Goal: Transaction & Acquisition: Purchase product/service

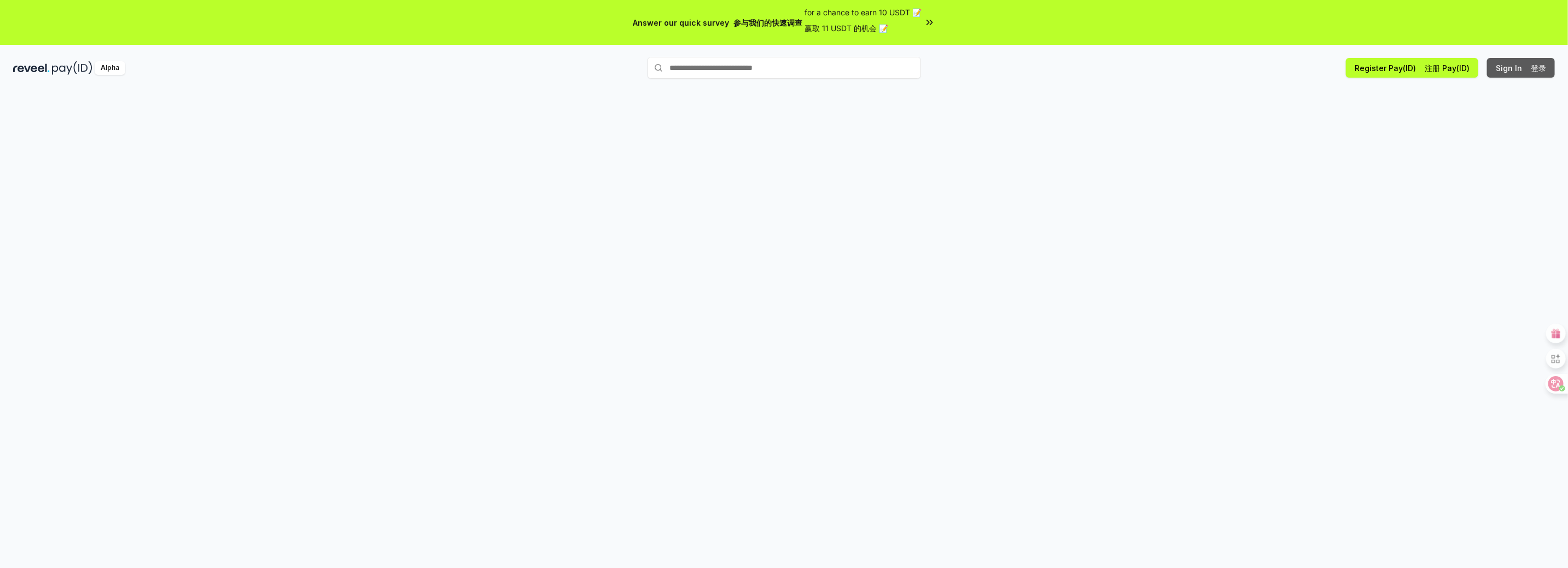
click at [1516, 74] on button "Sign In 登录" at bounding box center [1521, 67] width 68 height 20
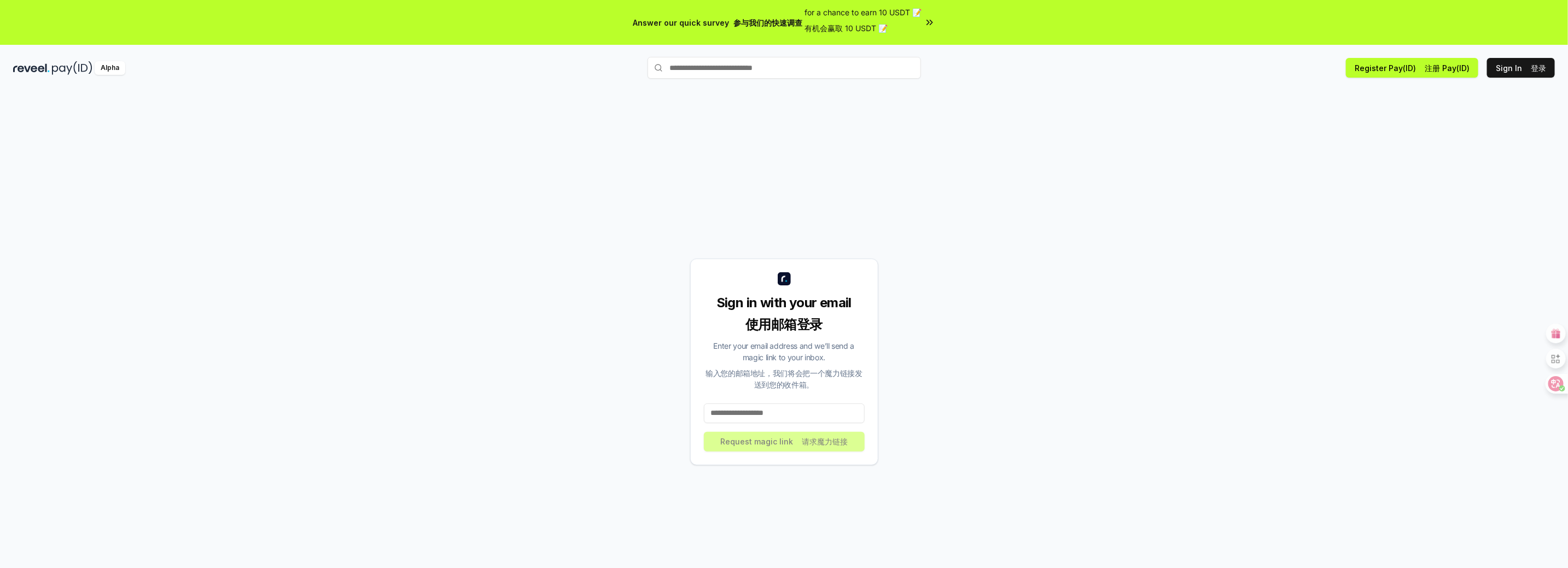
click at [779, 417] on input at bounding box center [784, 413] width 161 height 20
type input "**********"
click at [790, 437] on button "Request magic link 请求魔力链接" at bounding box center [784, 441] width 161 height 20
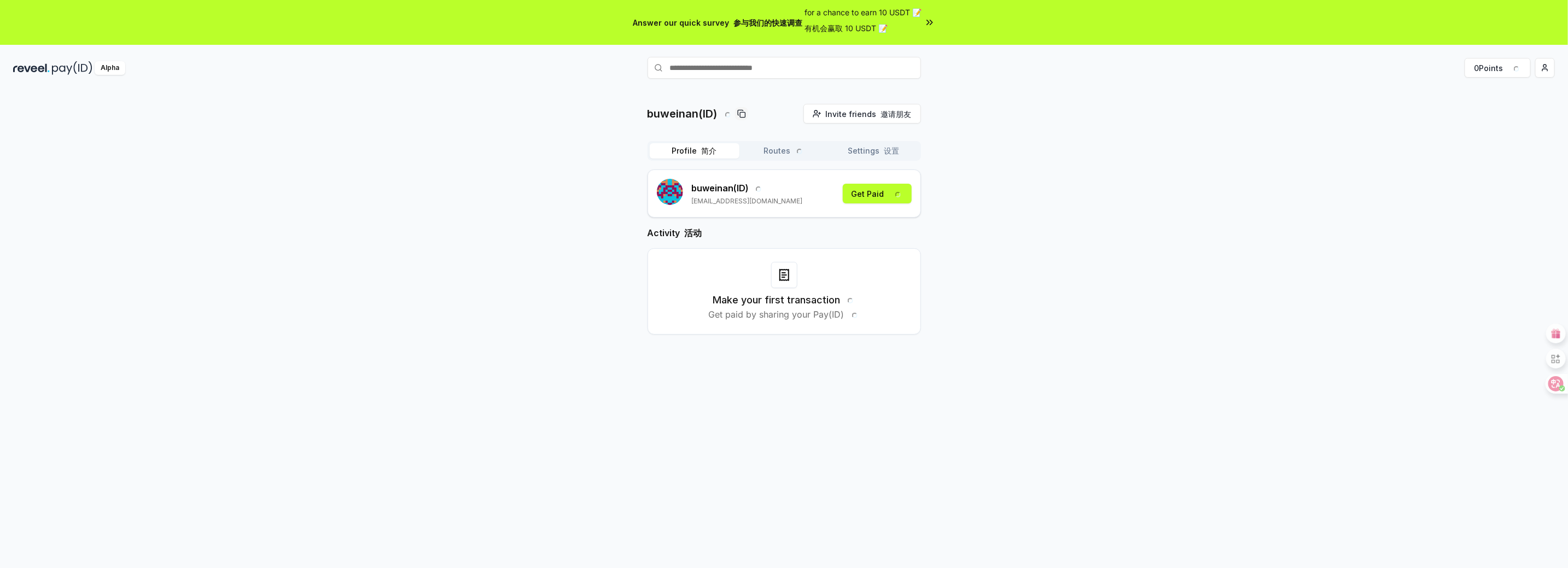
click at [1185, 119] on div "buweinan(ID) Invite friends 邀请朋友 Invite Profile 简介 Routes Settings 设置 buweinan …" at bounding box center [784, 228] width 1541 height 248
click at [889, 195] on font "收款" at bounding box center [894, 194] width 15 height 9
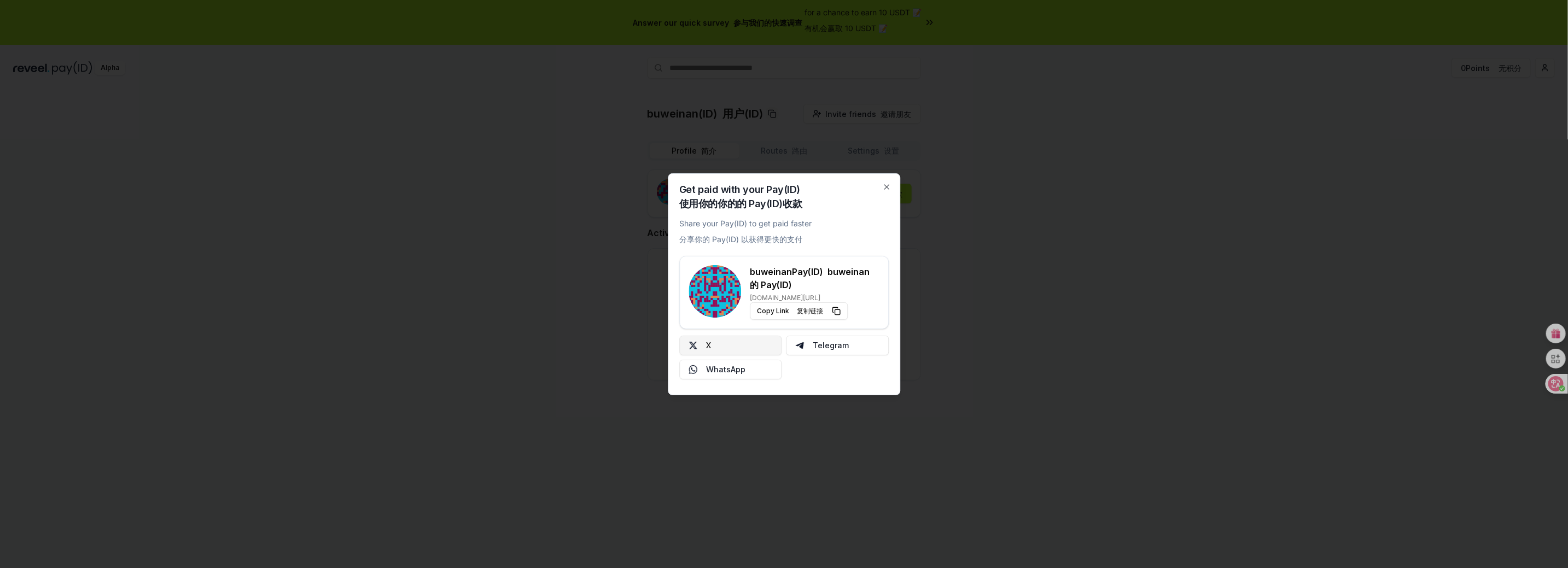
click at [724, 352] on button "X" at bounding box center [731, 345] width 103 height 20
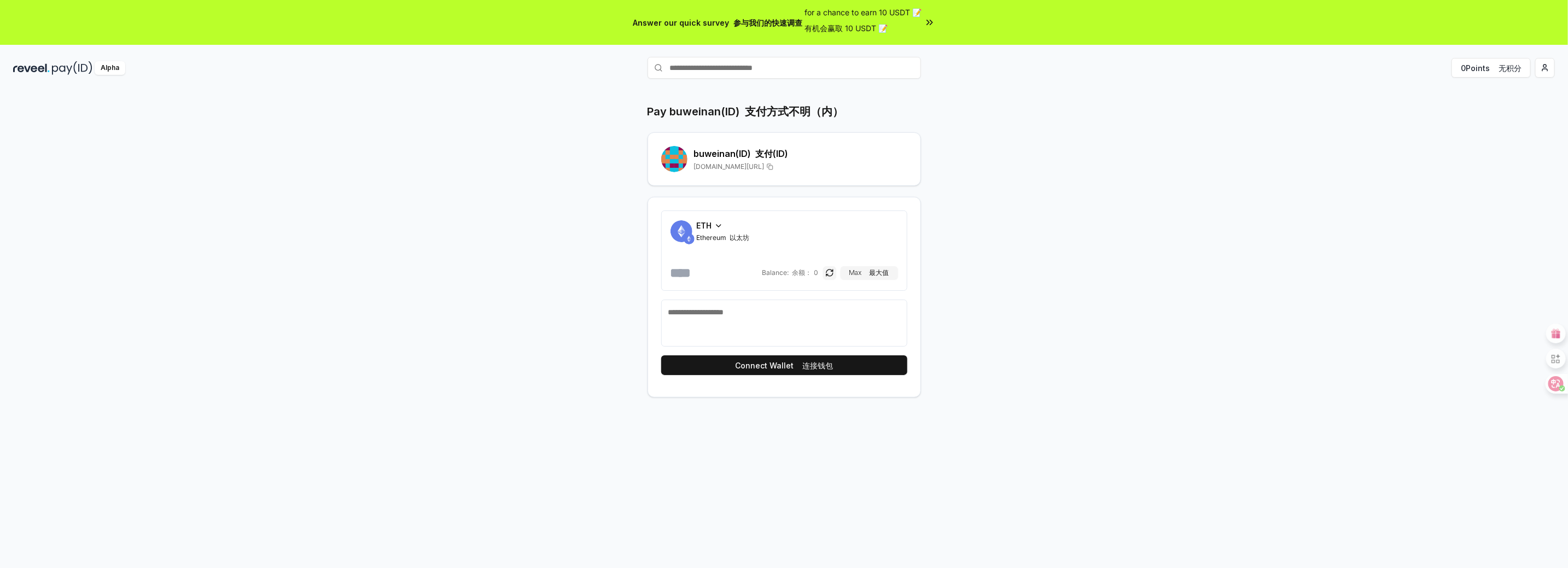
click at [714, 225] on icon at bounding box center [718, 225] width 9 height 9
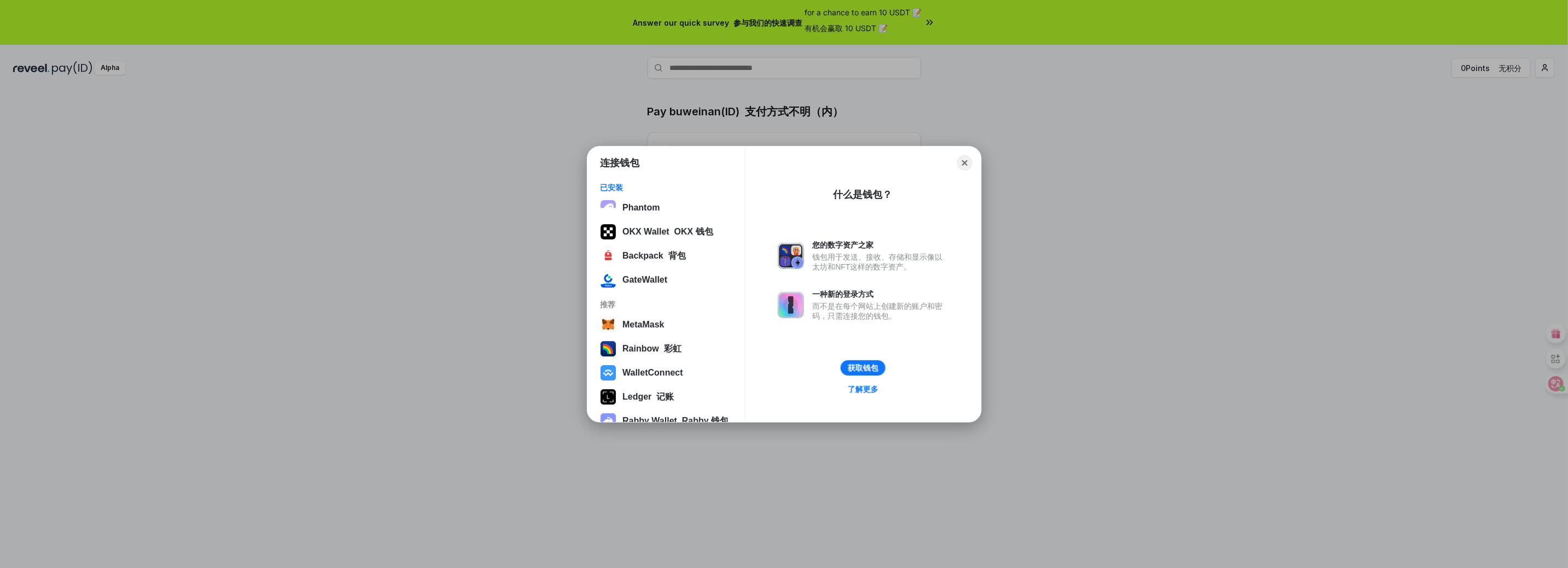
click at [464, 243] on div "连接钱包 已安装 Phantom OKX Wallet OKX 钱包 Backpack 背包 GateWallet 推荐 MetaMask Rainbow 彩…" at bounding box center [784, 284] width 1786 height 786
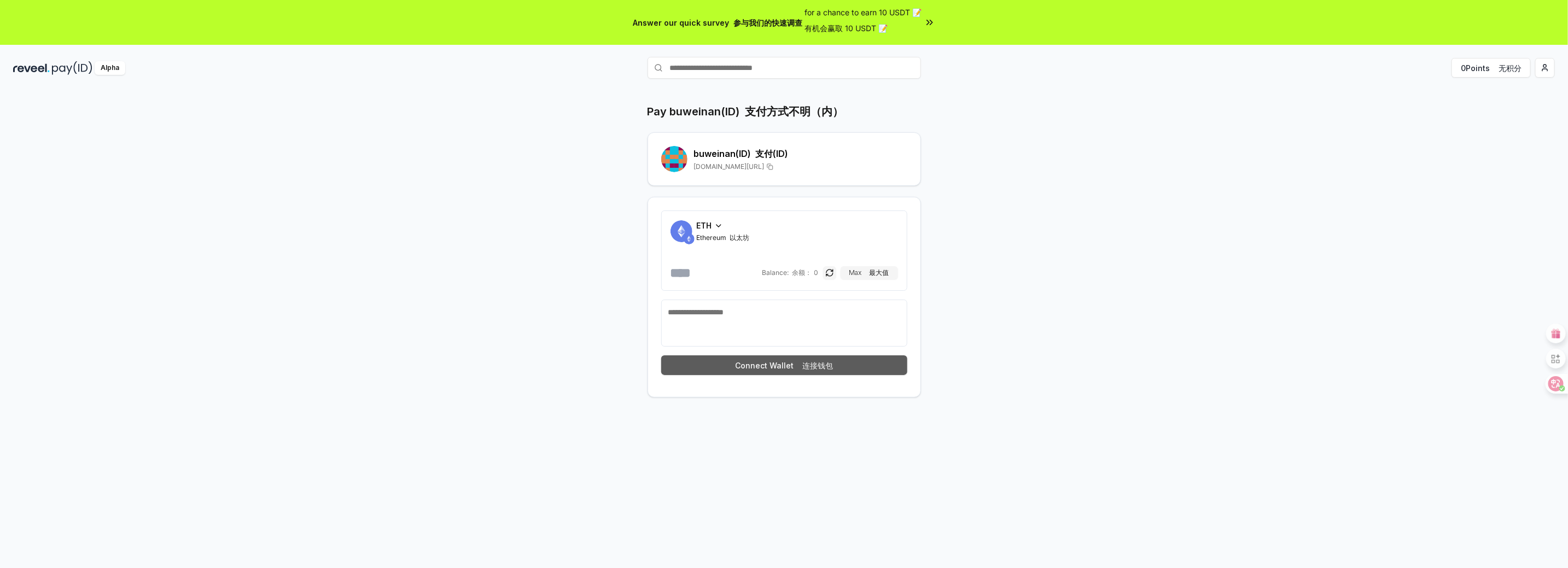
click at [777, 368] on button "Connect Wallet 连接钱包" at bounding box center [784, 365] width 246 height 20
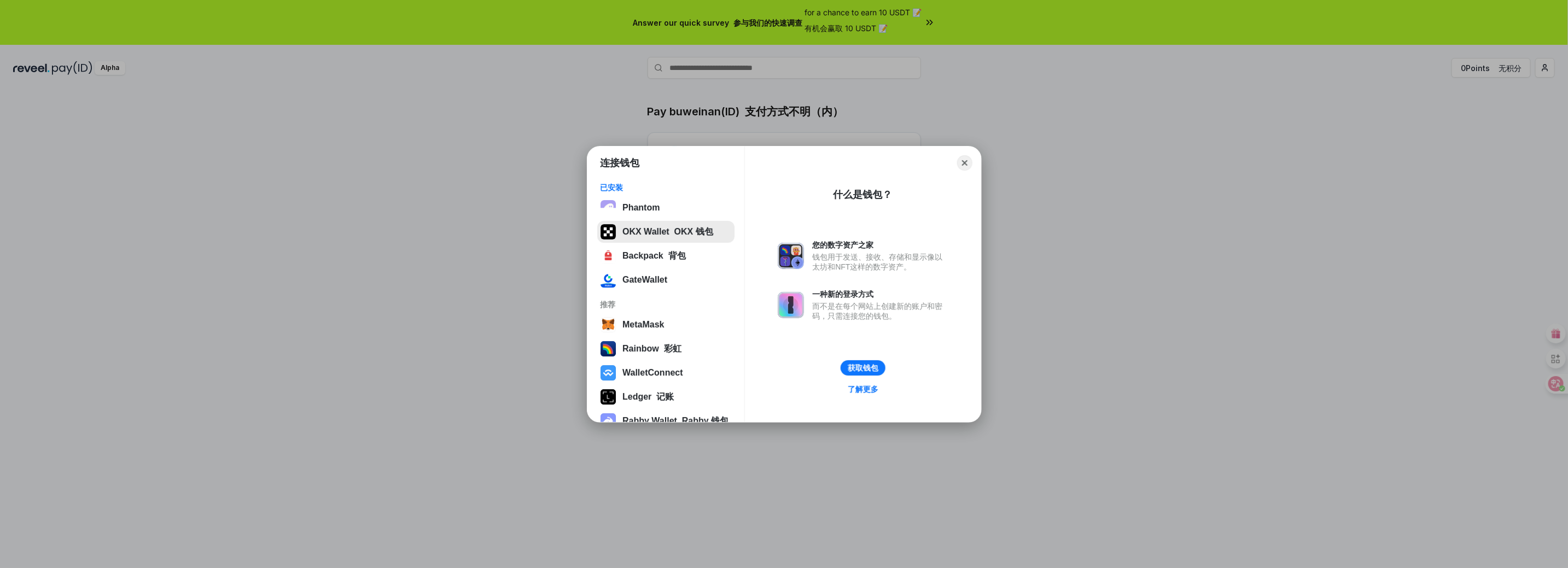
click at [658, 227] on button "OKX Wallet OKX 钱包" at bounding box center [665, 232] width 137 height 22
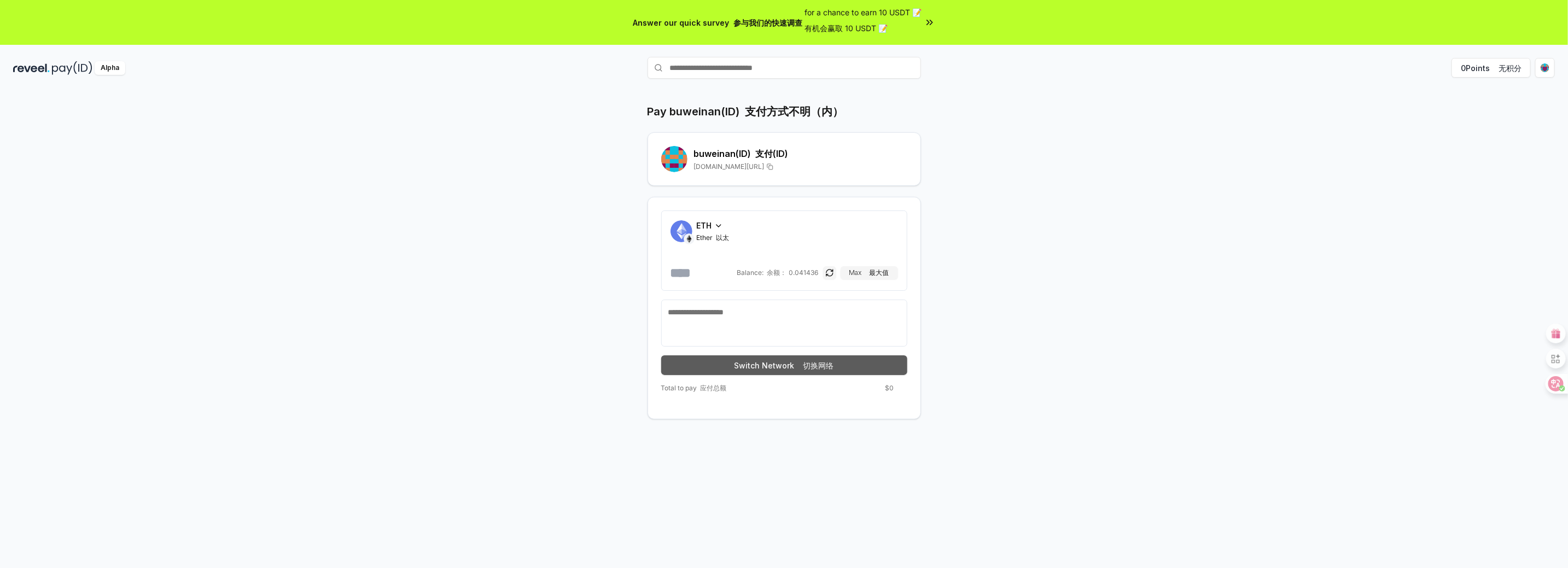
click at [799, 365] on font at bounding box center [801, 365] width 5 height 9
click at [716, 229] on icon at bounding box center [718, 225] width 9 height 9
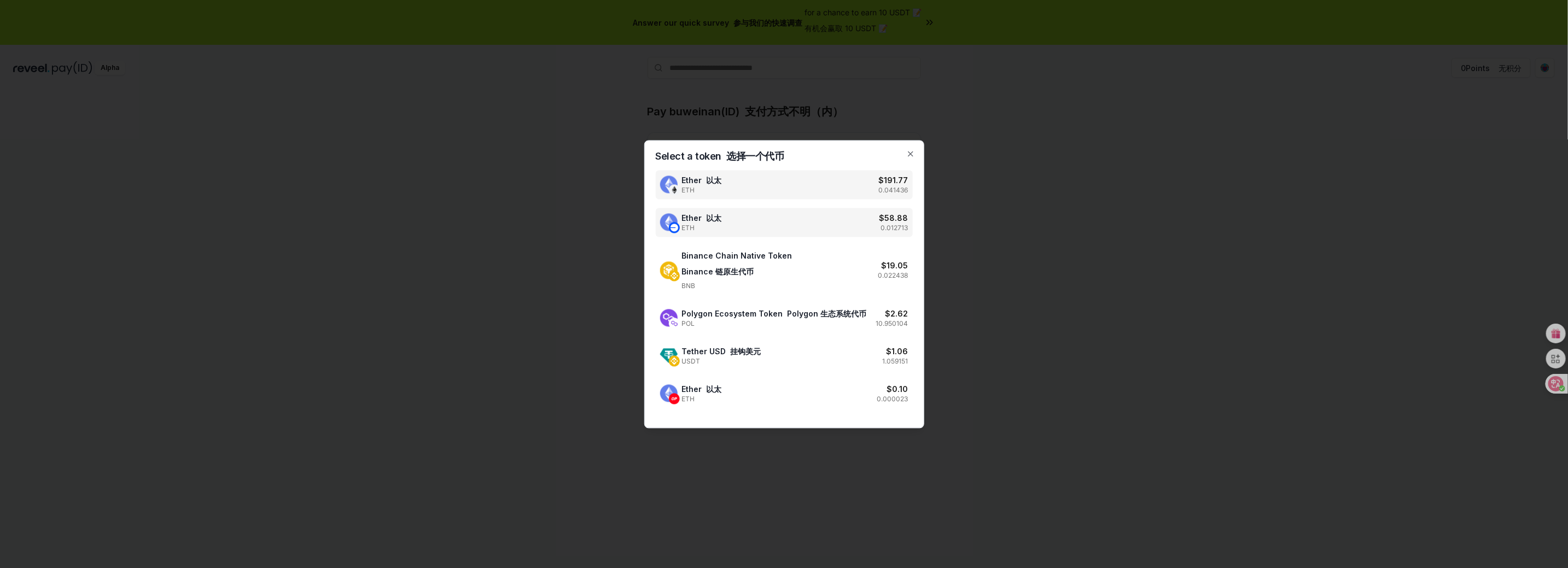
click at [747, 211] on div "Ether 以太 ETH $ 58.88 0.012713" at bounding box center [784, 222] width 257 height 29
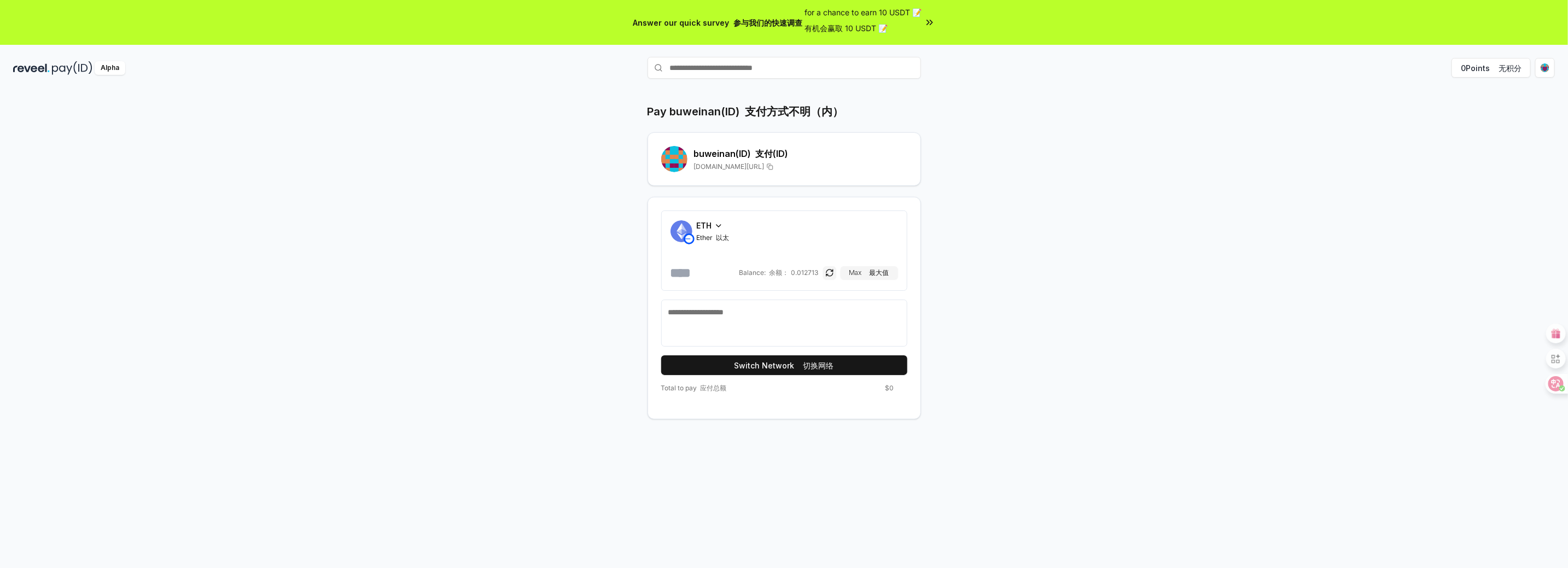
click at [693, 271] on input "number" at bounding box center [704, 273] width 66 height 17
click at [760, 318] on textarea at bounding box center [784, 323] width 232 height 32
click at [765, 369] on button "Switch Network 切换网络" at bounding box center [784, 365] width 246 height 20
click at [708, 275] on input "*****" at bounding box center [704, 273] width 66 height 17
type input "******"
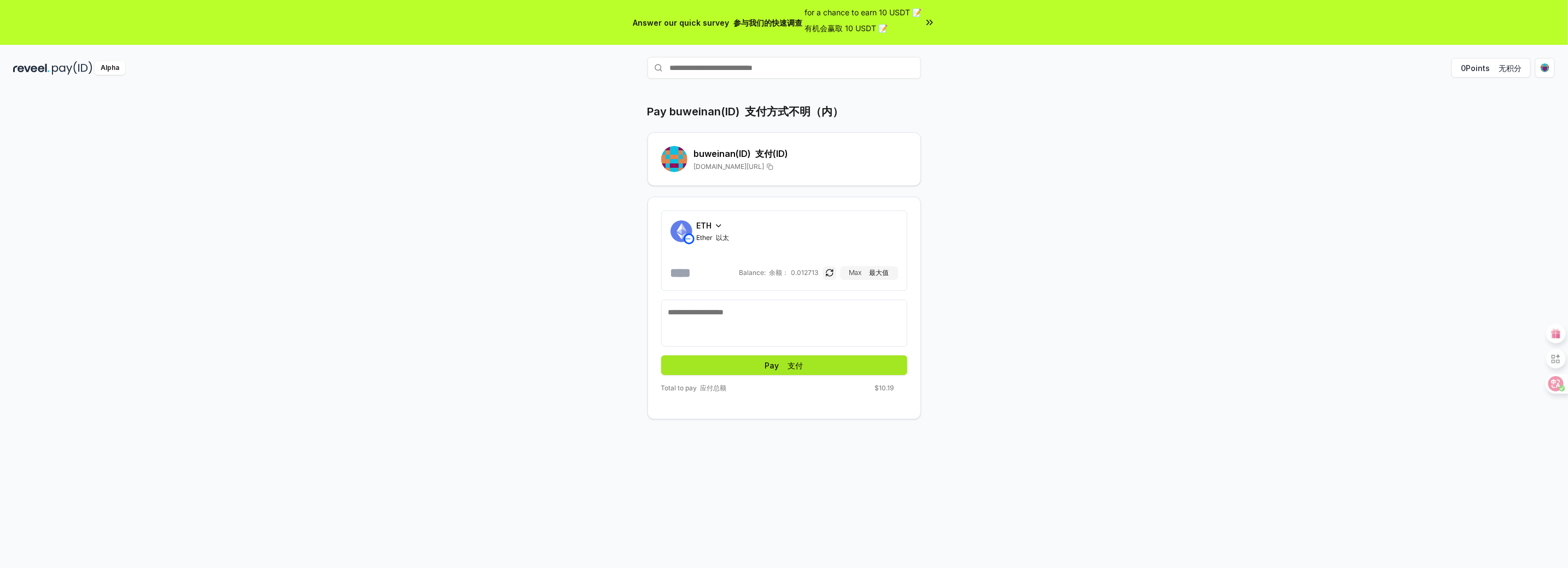
click at [803, 369] on button "Pay 支付" at bounding box center [784, 365] width 246 height 20
click at [793, 361] on font "支付" at bounding box center [795, 365] width 15 height 9
click at [760, 361] on button "Pay 支付" at bounding box center [784, 365] width 246 height 20
click at [761, 365] on button "Pay 支付" at bounding box center [784, 365] width 246 height 20
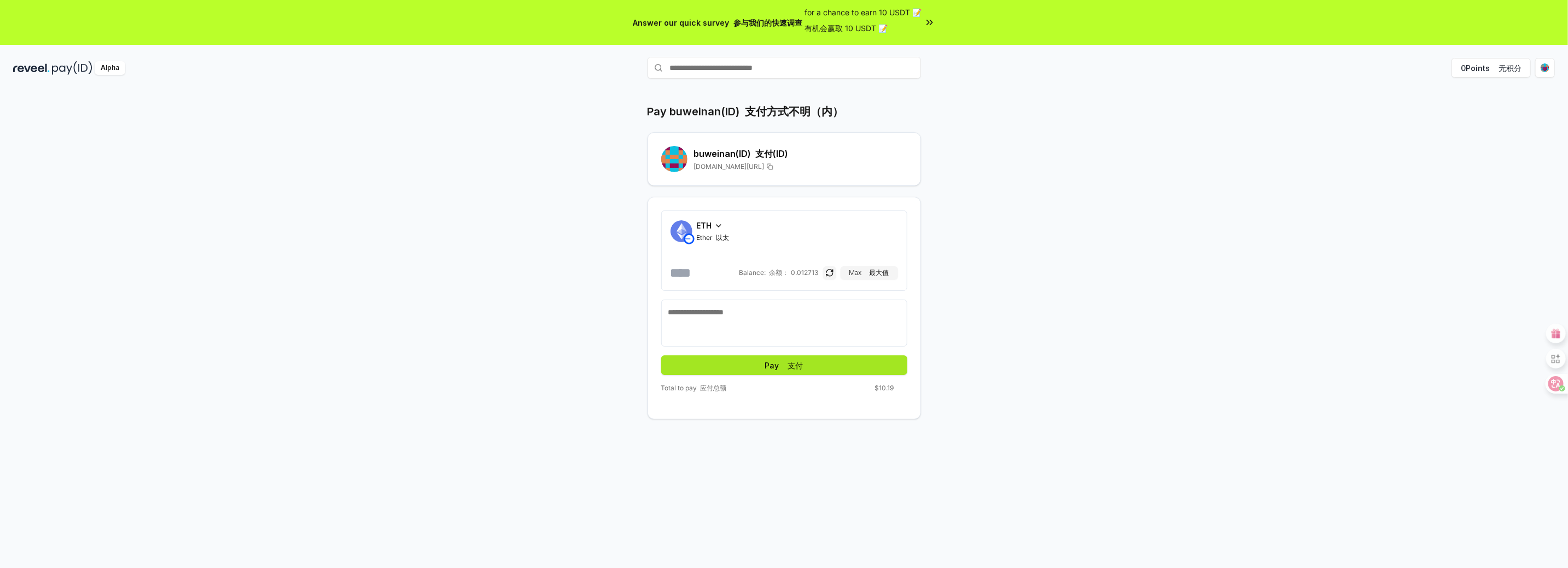
click at [762, 364] on button "Pay 支付" at bounding box center [784, 365] width 246 height 20
click at [761, 365] on button "Pay 支付" at bounding box center [784, 365] width 246 height 20
click at [761, 365] on button "Pay" at bounding box center [784, 365] width 246 height 20
drag, startPoint x: 1107, startPoint y: 224, endPoint x: 1194, endPoint y: 266, distance: 96.6
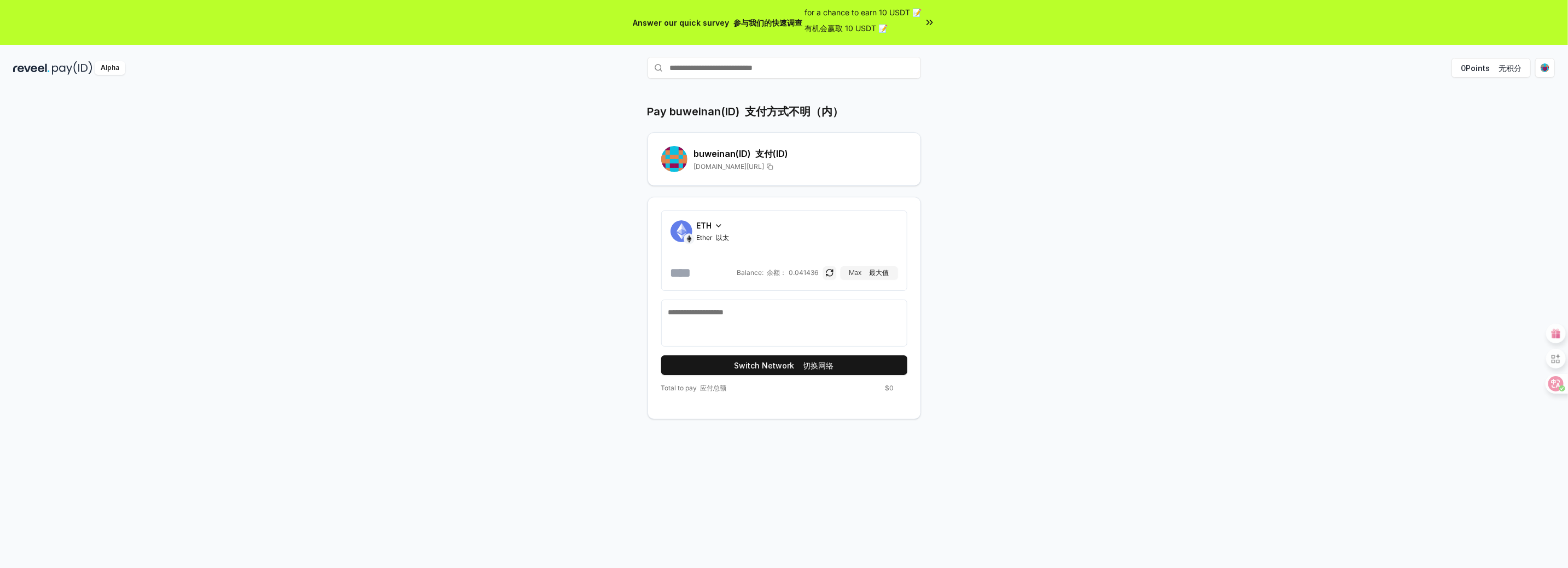
click at [1110, 224] on div "Pay buweinan(ID) 支付方式不明（内） buweinan (ID) 支付(ID) [DOMAIN_NAME][URL] ETH Ether 以太…" at bounding box center [784, 261] width 656 height 316
